Goal: Check status: Check status

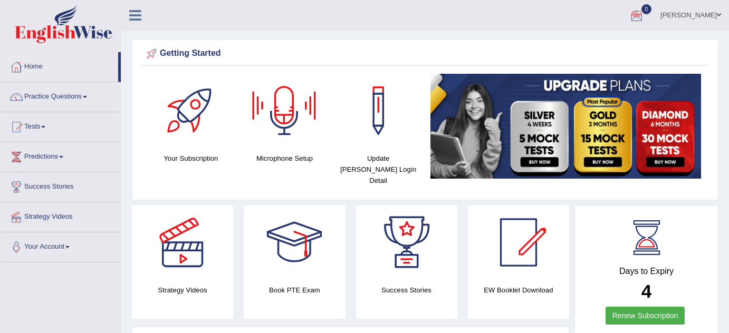
click at [641, 14] on div at bounding box center [636, 16] width 16 height 16
click at [644, 13] on div at bounding box center [636, 16] width 16 height 16
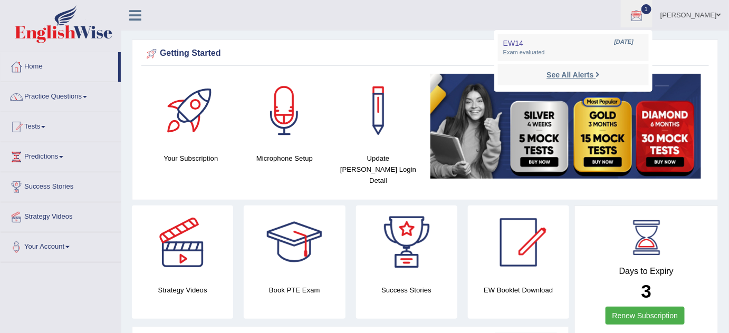
click at [570, 79] on strong "See All Alerts" at bounding box center [569, 75] width 47 height 8
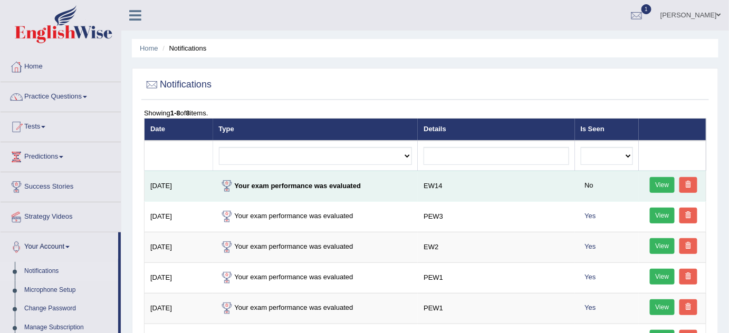
click at [659, 185] on link "View" at bounding box center [662, 185] width 25 height 16
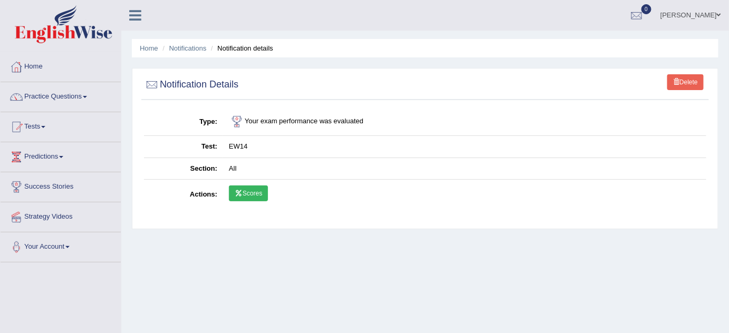
click at [250, 191] on link "Scores" at bounding box center [248, 194] width 39 height 16
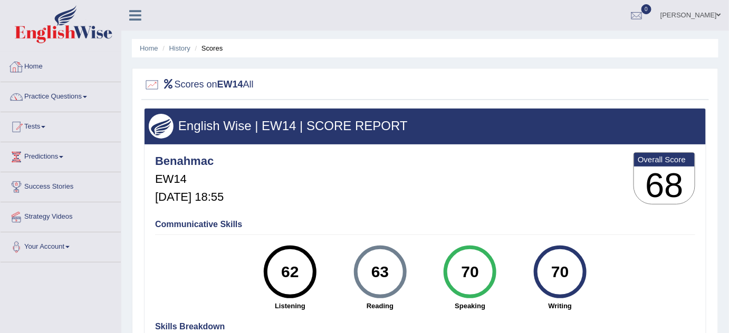
click at [37, 67] on link "Home" at bounding box center [61, 65] width 120 height 26
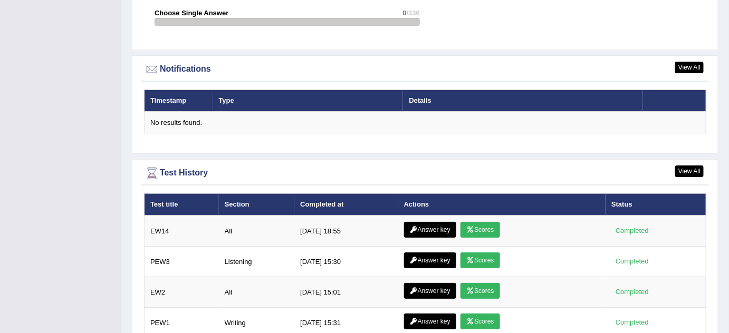
scroll to position [1244, 0]
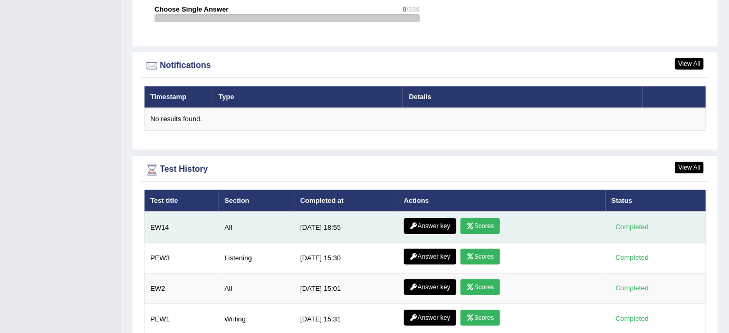
click at [437, 221] on link "Answer key" at bounding box center [430, 226] width 52 height 16
